Goal: Check status

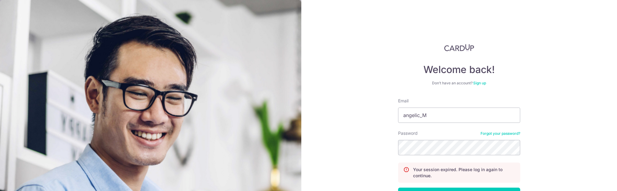
scroll to position [46, 0]
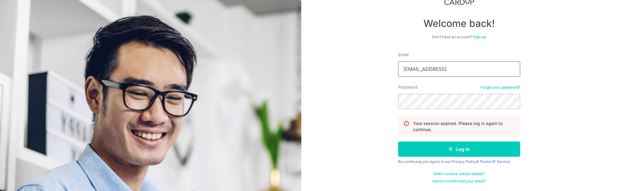
click at [461, 68] on input "[EMAIL_ADDRESS]" at bounding box center [459, 68] width 122 height 15
type input "[EMAIL_ADDRESS][DOMAIN_NAME]"
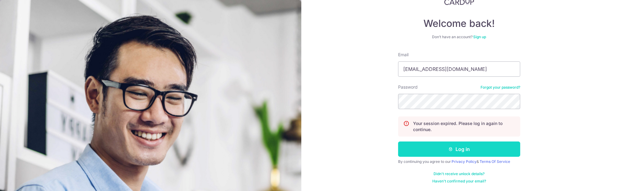
click at [459, 150] on button "Log in" at bounding box center [459, 148] width 122 height 15
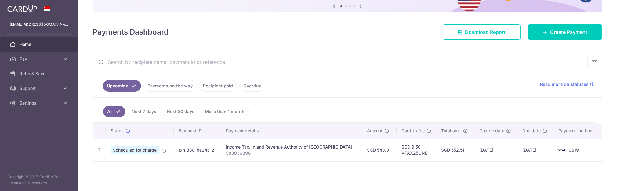
click at [171, 88] on link "Payments on the way" at bounding box center [170, 86] width 53 height 12
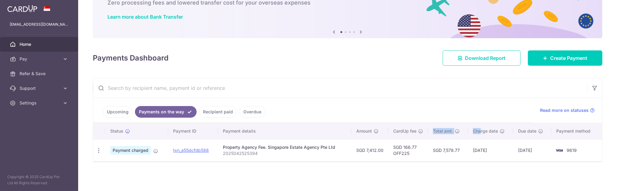
drag, startPoint x: 480, startPoint y: 133, endPoint x: 433, endPoint y: 133, distance: 47.6
click at [433, 133] on tr "Status Payment ID Payment details Amount CardUp fee Total amt. Charge date Due …" at bounding box center [347, 131] width 509 height 16
drag, startPoint x: 433, startPoint y: 133, endPoint x: 487, endPoint y: 131, distance: 53.8
click at [486, 131] on span "Charge date" at bounding box center [485, 131] width 25 height 6
